Goal: Transaction & Acquisition: Purchase product/service

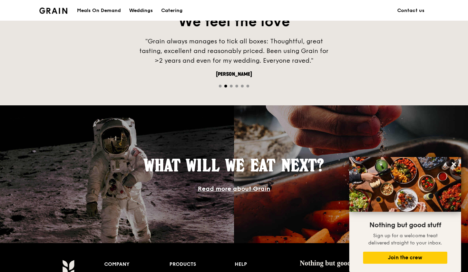
scroll to position [498, 0]
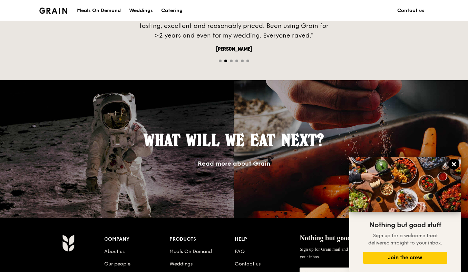
click at [451, 165] on icon at bounding box center [453, 164] width 6 height 6
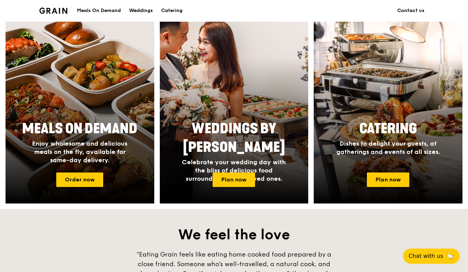
scroll to position [257, 0]
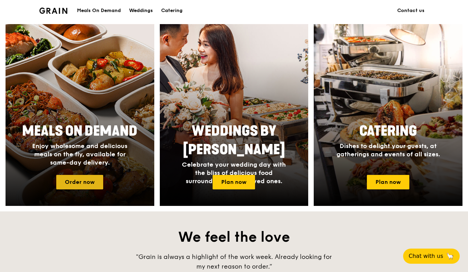
click at [63, 183] on link "Order now" at bounding box center [79, 182] width 47 height 14
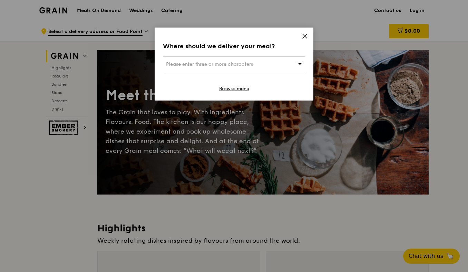
click at [217, 66] on span "Please enter three or more characters" at bounding box center [209, 64] width 87 height 6
type input "9"
click at [217, 66] on input "36" at bounding box center [233, 64] width 141 height 15
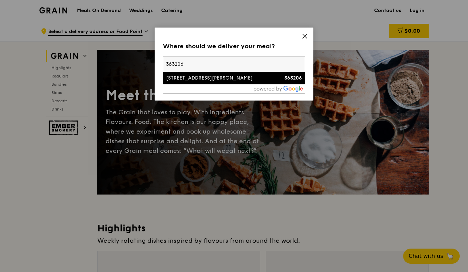
type input "363206"
click at [217, 81] on div "[STREET_ADDRESS][PERSON_NAME]" at bounding box center [217, 78] width 102 height 7
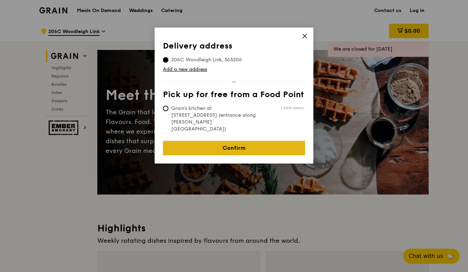
click at [224, 141] on link "Confirm" at bounding box center [234, 148] width 142 height 14
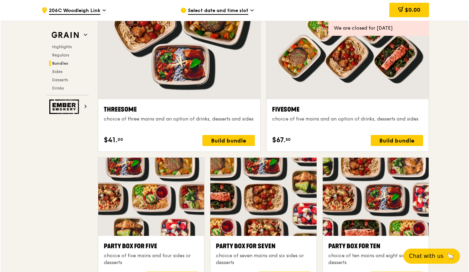
scroll to position [1227, 0]
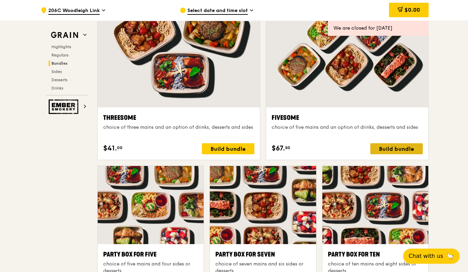
click at [382, 149] on div "Build bundle" at bounding box center [396, 148] width 52 height 11
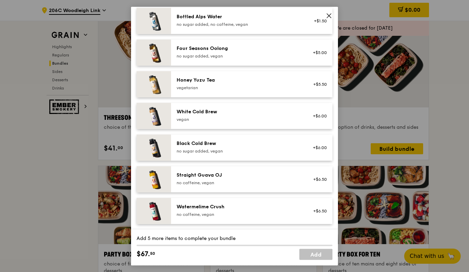
scroll to position [875, 0]
click at [327, 15] on icon at bounding box center [329, 16] width 6 height 6
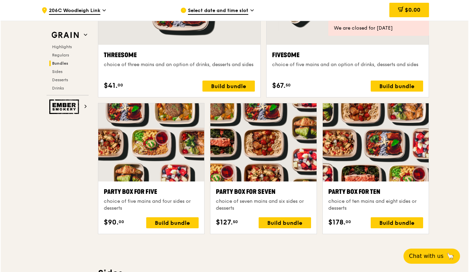
scroll to position [1283, 0]
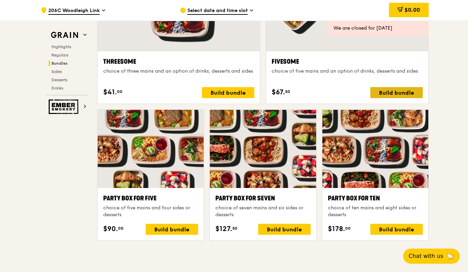
click at [391, 91] on div "Build bundle" at bounding box center [396, 92] width 52 height 11
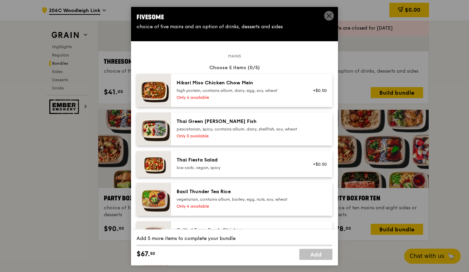
click at [233, 89] on div "high protein, contains allium, dairy, egg, soy, wheat" at bounding box center [239, 91] width 124 height 6
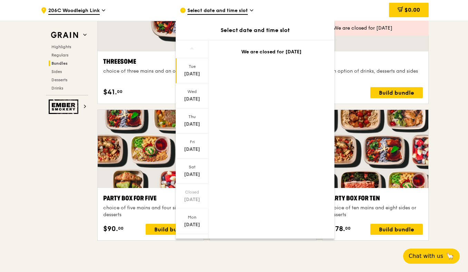
click at [221, 13] on span "Select date and time slot" at bounding box center [217, 11] width 60 height 8
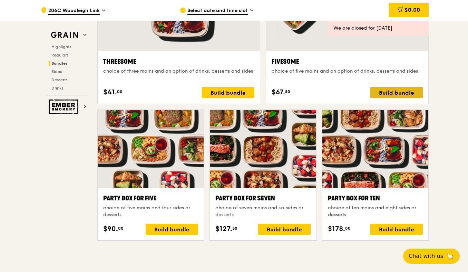
click at [388, 93] on div "Build bundle" at bounding box center [396, 92] width 52 height 11
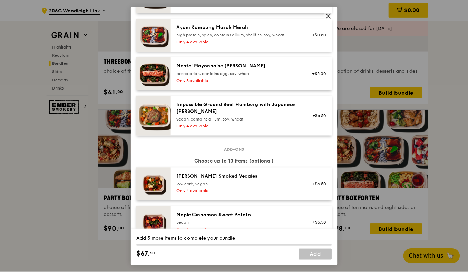
scroll to position [198, 0]
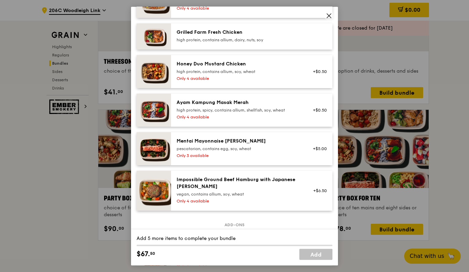
click at [331, 16] on icon at bounding box center [329, 16] width 6 height 6
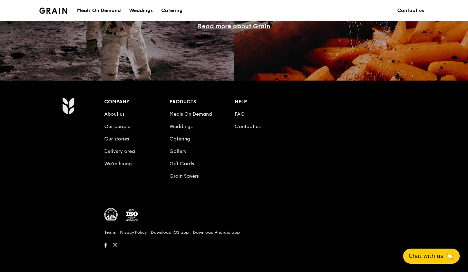
scroll to position [257, 0]
